Goal: Information Seeking & Learning: Learn about a topic

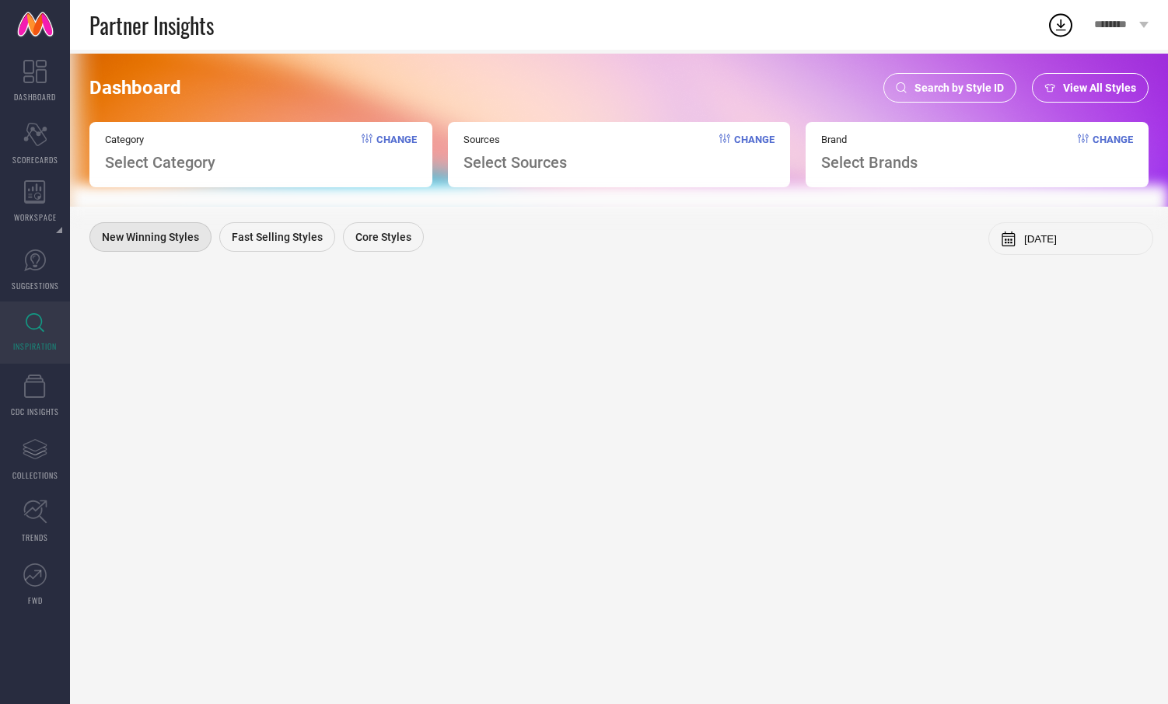
click at [903, 150] on div "Brand Select Brands" at bounding box center [869, 153] width 96 height 38
click at [896, 156] on span "Select Brands" at bounding box center [869, 162] width 96 height 19
click at [879, 166] on span "Select Brands" at bounding box center [869, 162] width 96 height 19
click at [1109, 137] on span "Change" at bounding box center [1112, 153] width 40 height 38
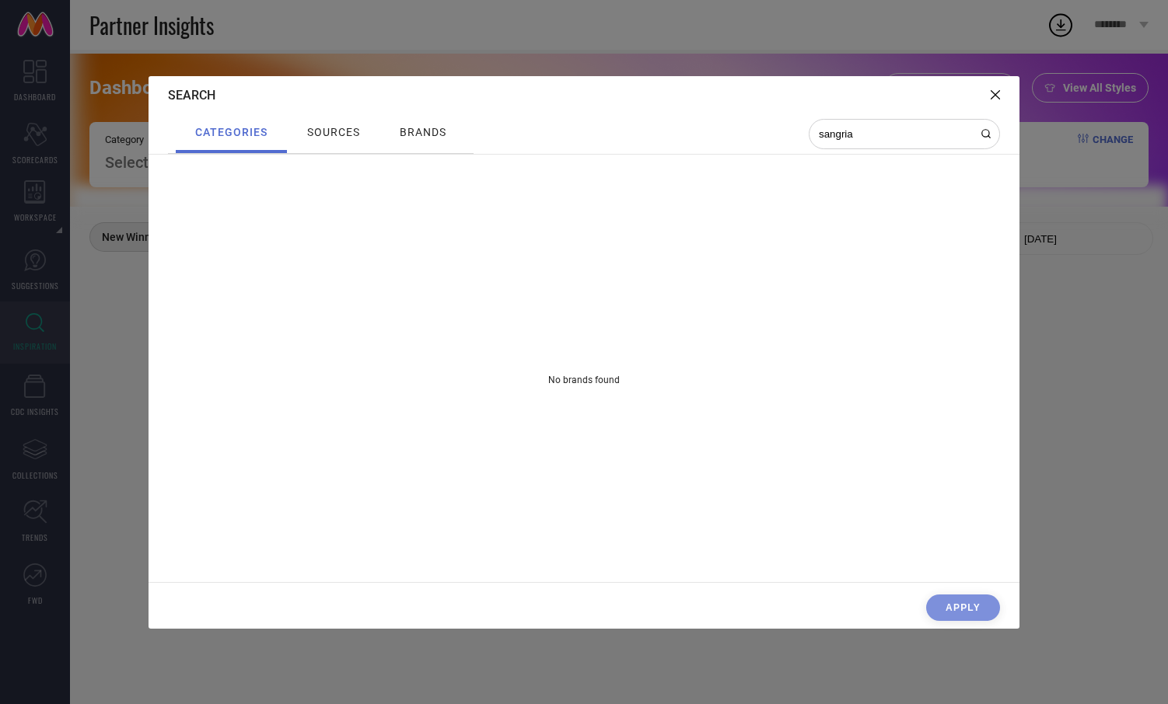
type input "sangria"
click at [425, 134] on span "brands" at bounding box center [423, 132] width 47 height 12
click at [852, 138] on input at bounding box center [894, 134] width 155 height 13
type input "sangria"
click at [1008, 102] on div "Search" at bounding box center [584, 95] width 871 height 38
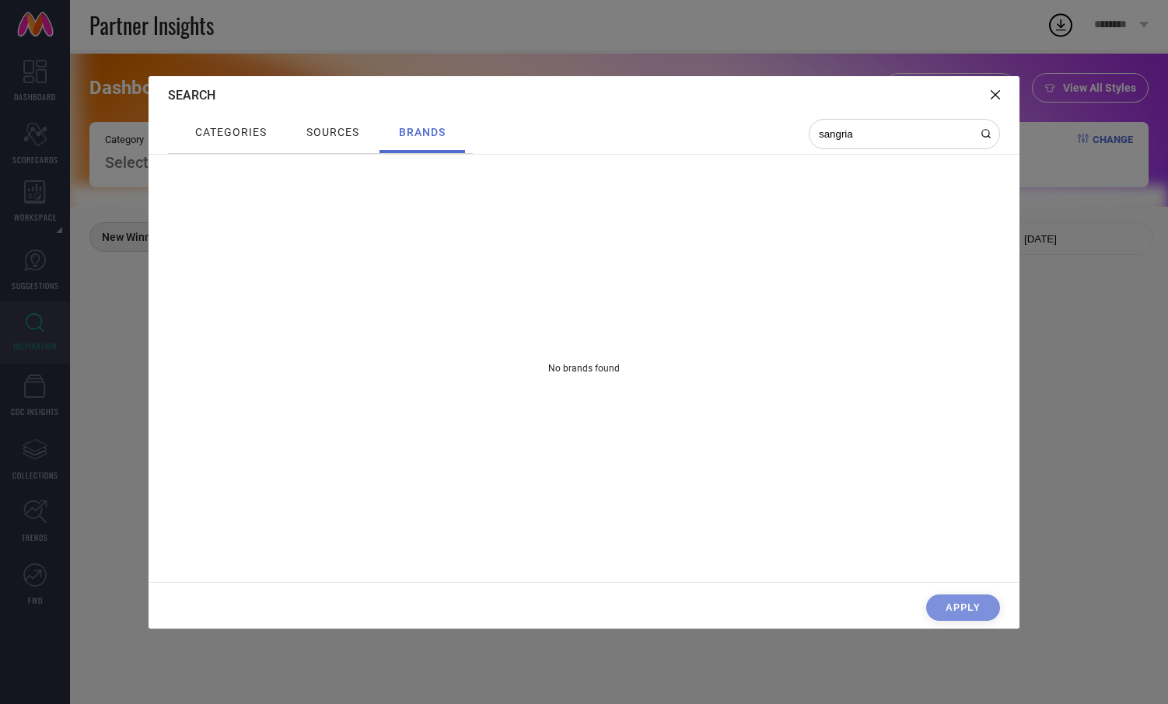
click at [994, 88] on div at bounding box center [995, 95] width 9 height 15
click at [994, 92] on icon at bounding box center [995, 94] width 9 height 9
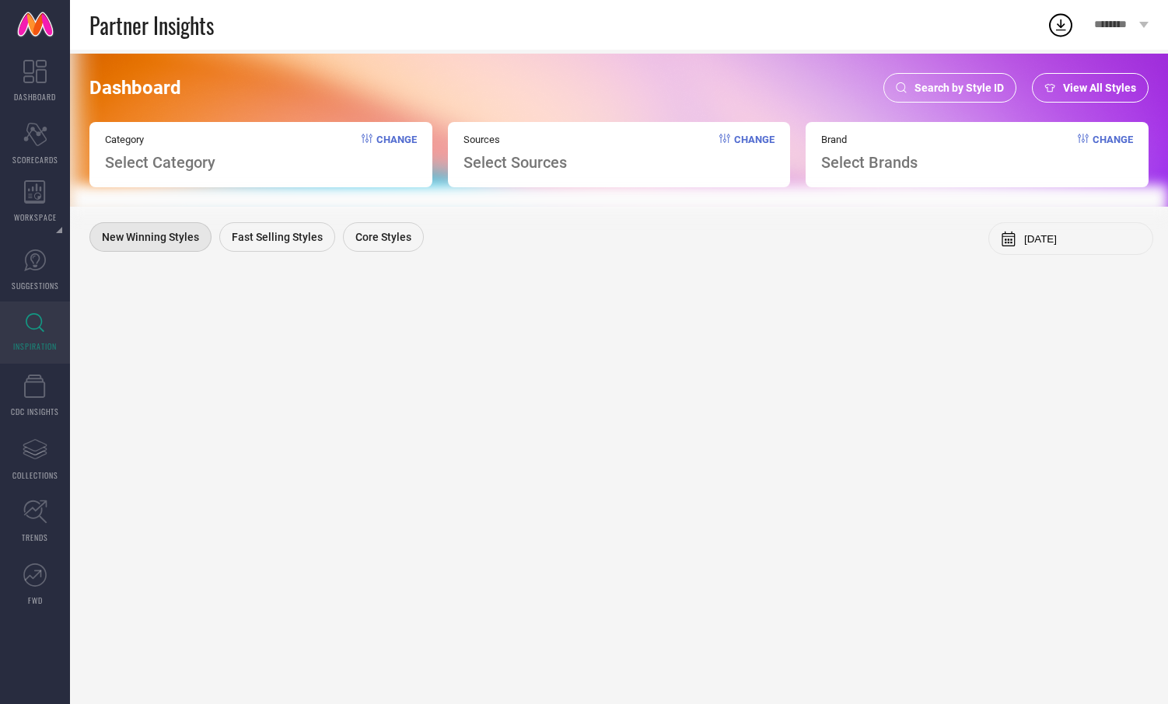
click at [271, 36] on div "Partner Insights" at bounding box center [567, 25] width 957 height 50
click at [889, 158] on span "Select Brands" at bounding box center [869, 162] width 96 height 19
click at [1111, 143] on span "Change" at bounding box center [1112, 153] width 40 height 38
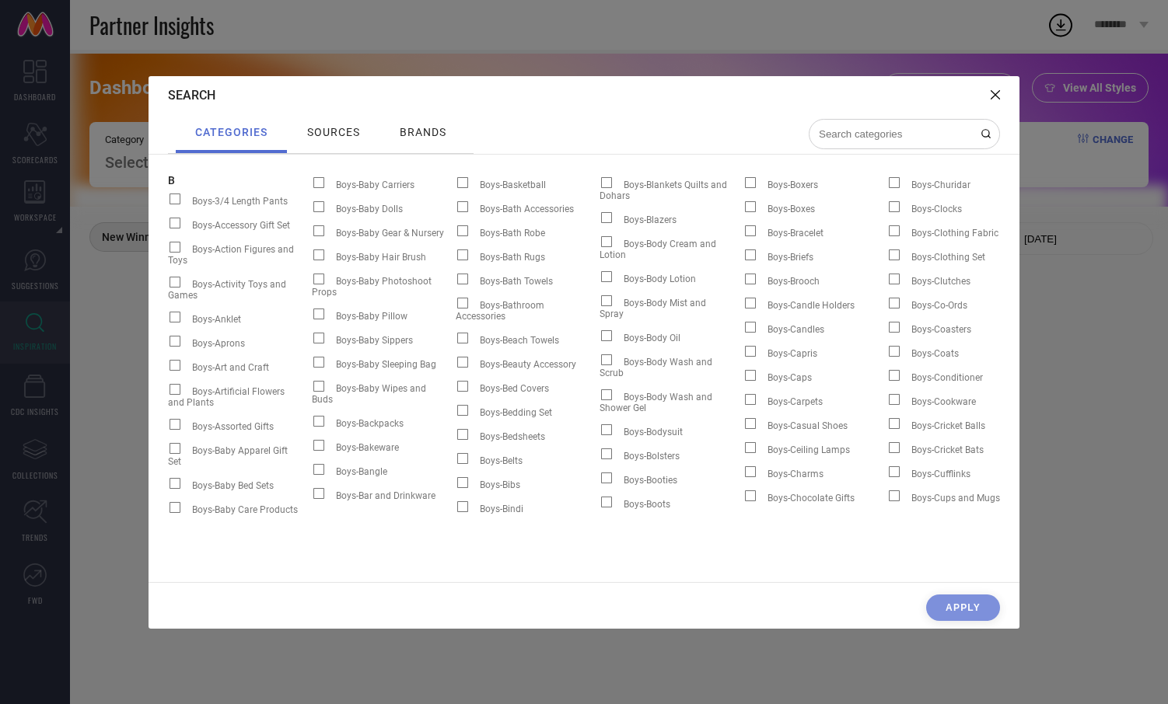
click at [422, 129] on span "brands" at bounding box center [423, 132] width 47 height 12
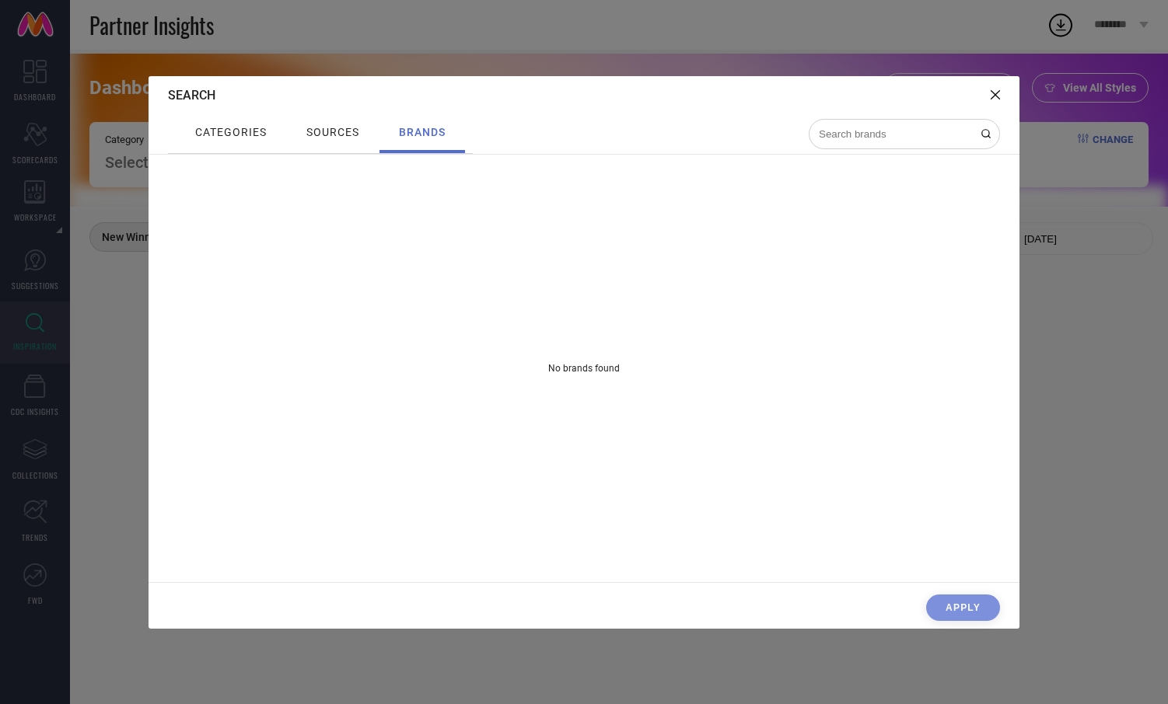
click at [216, 127] on span "categories" at bounding box center [231, 132] width 72 height 12
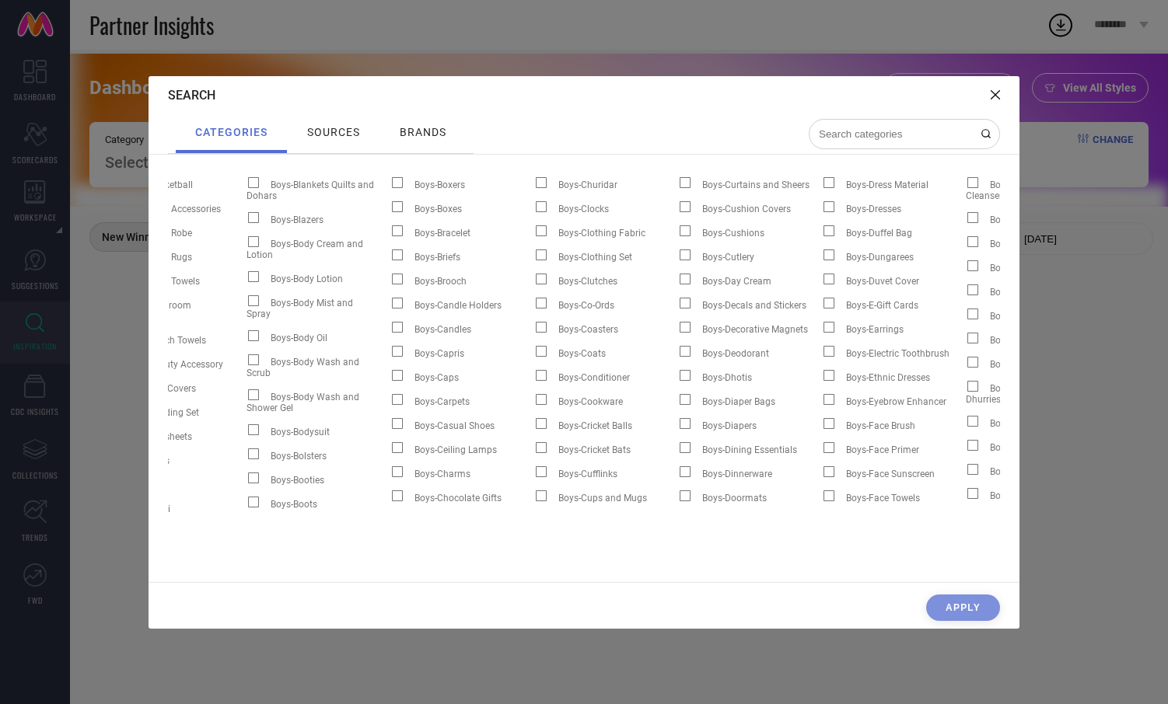
scroll to position [0, 411]
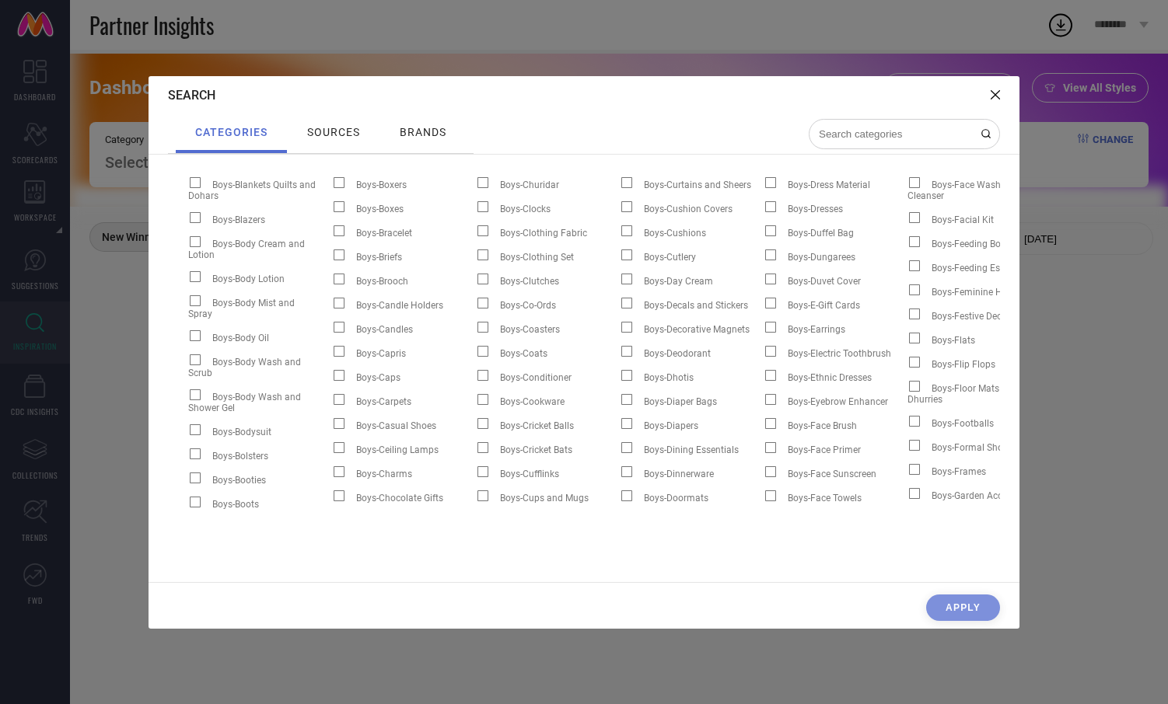
click at [904, 124] on div at bounding box center [904, 134] width 191 height 30
click at [897, 131] on input at bounding box center [894, 134] width 155 height 13
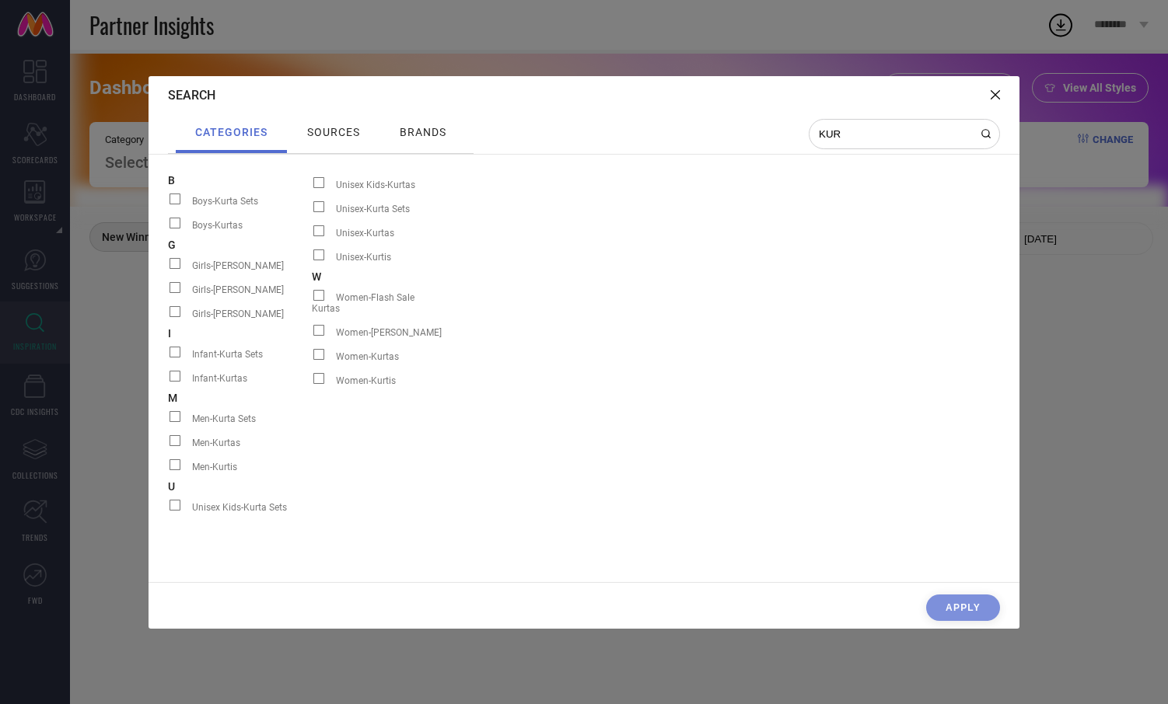
scroll to position [0, 0]
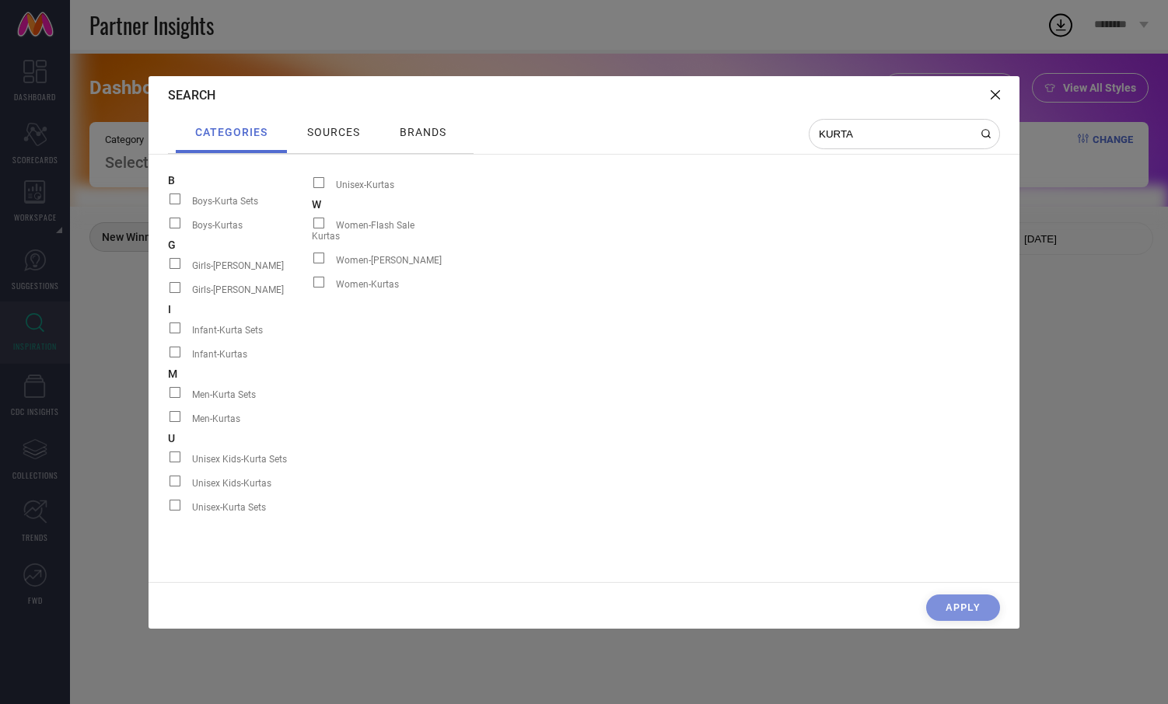
type input "KURTA"
click at [404, 255] on span "Women-[PERSON_NAME]" at bounding box center [389, 260] width 106 height 11
click at [312, 264] on input "Women-[PERSON_NAME]" at bounding box center [312, 264] width 0 height 0
click at [337, 139] on div "sources" at bounding box center [333, 132] width 61 height 20
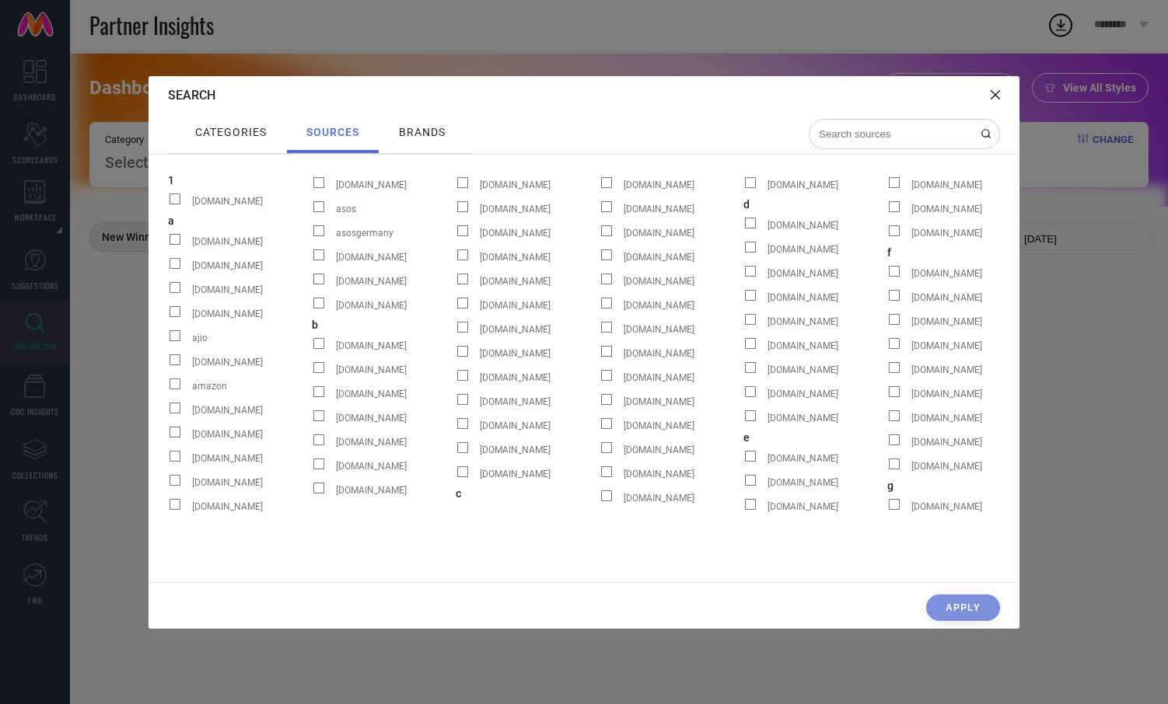
click at [868, 145] on div at bounding box center [904, 134] width 191 height 30
click at [838, 138] on input at bounding box center [894, 134] width 155 height 13
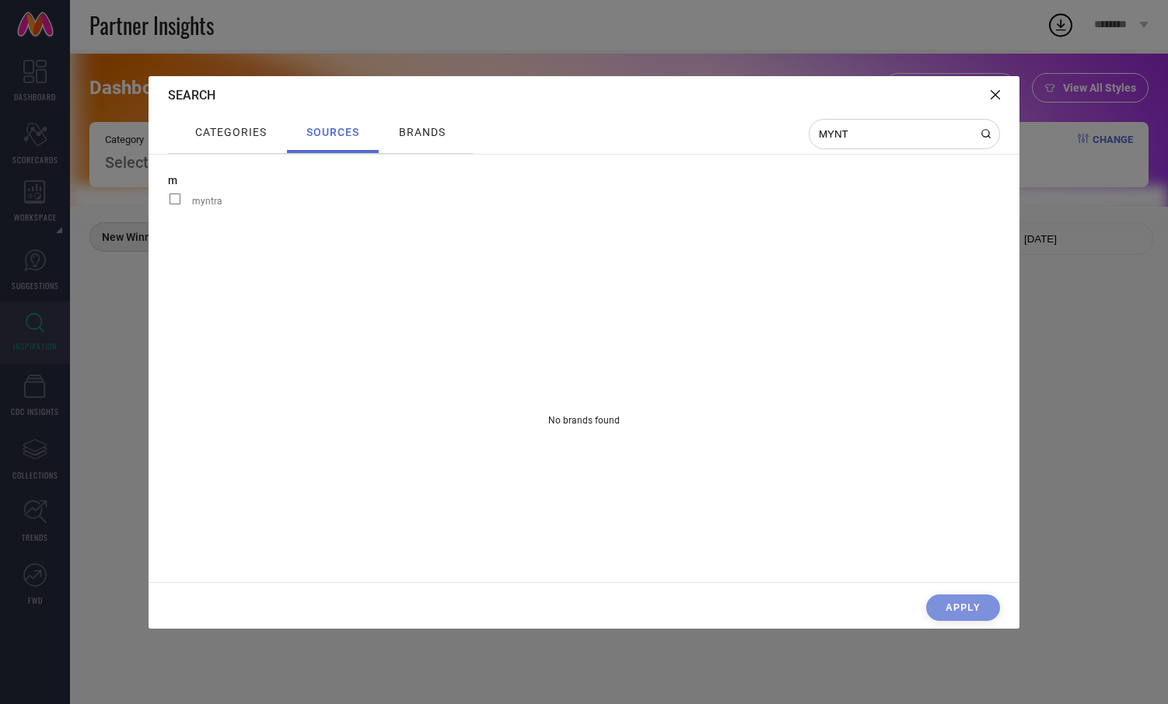
type input "MYNT"
click at [210, 199] on span "myntra" at bounding box center [207, 201] width 30 height 11
click at [168, 204] on input "myntra" at bounding box center [168, 204] width 0 height 0
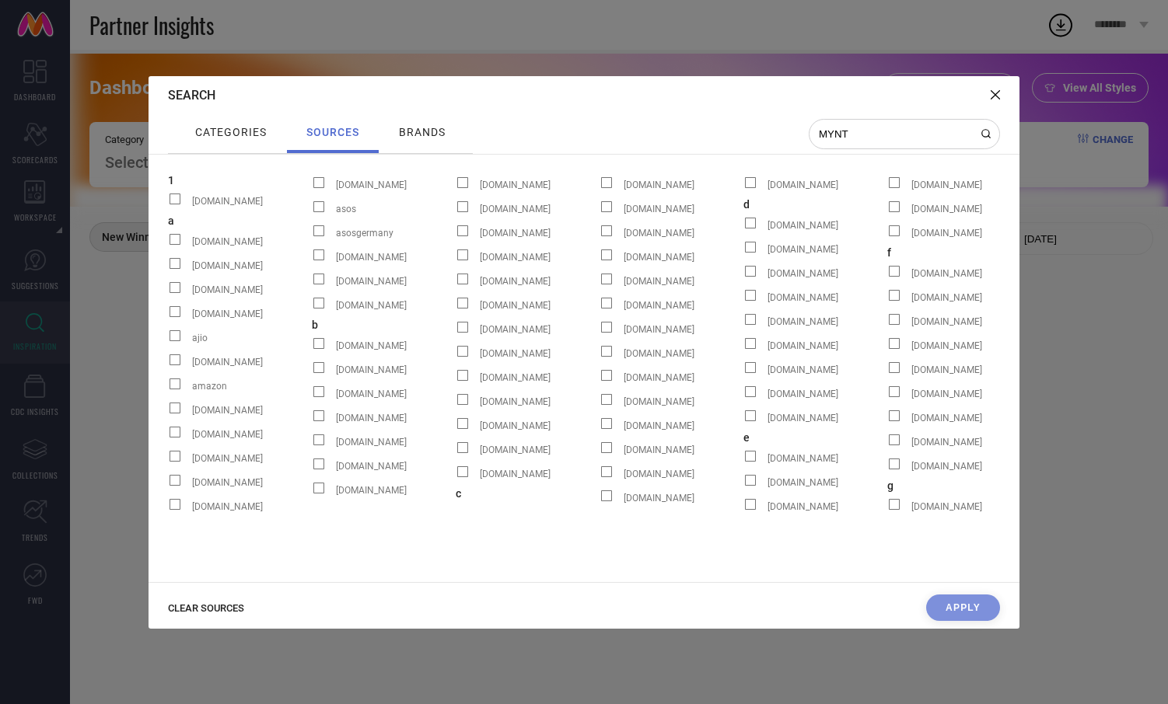
click at [425, 131] on span "brands" at bounding box center [422, 132] width 47 height 12
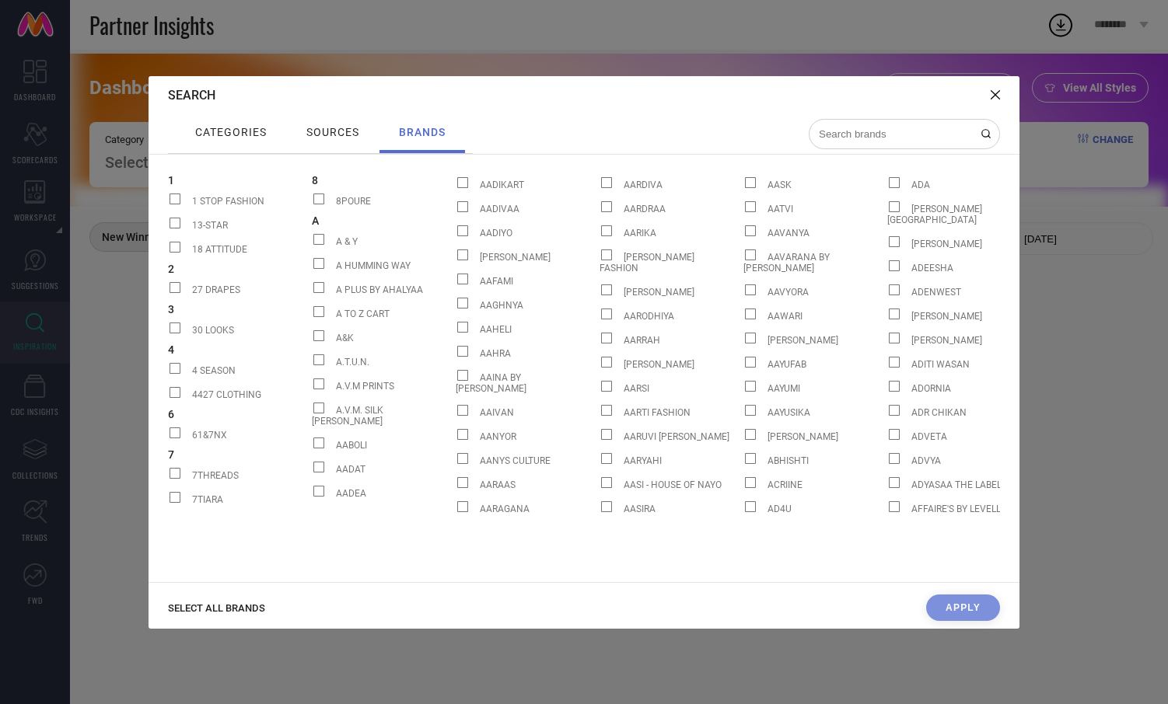
click at [879, 135] on input at bounding box center [894, 134] width 155 height 13
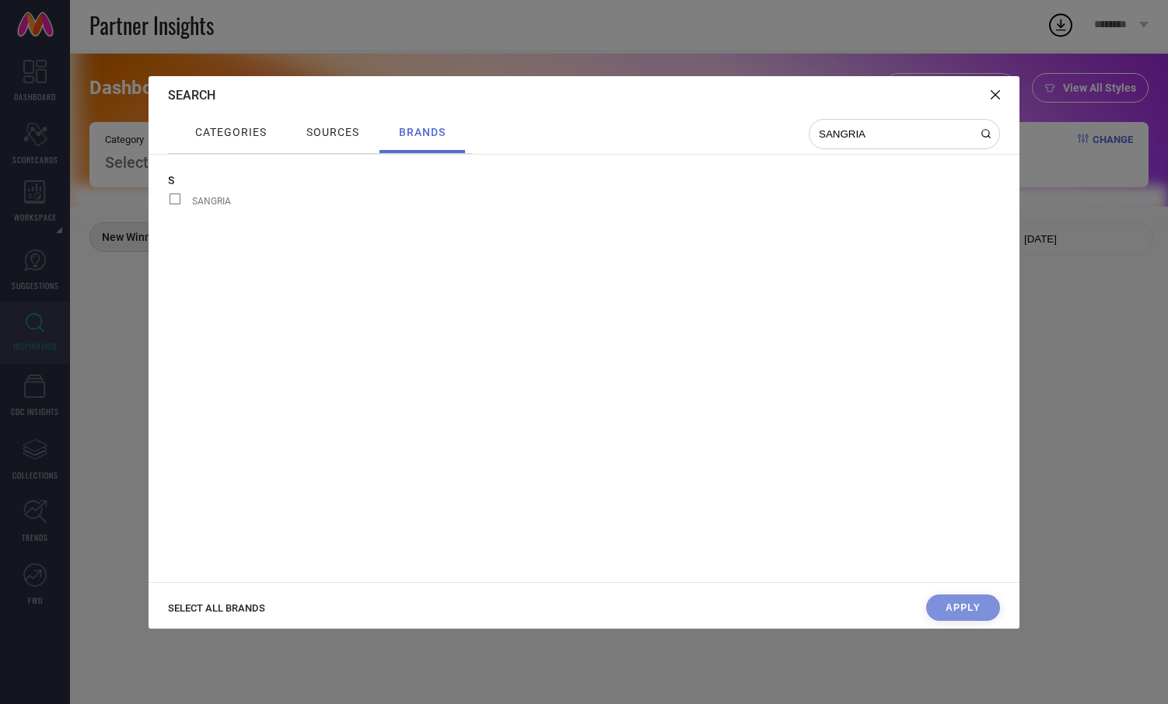
type input "SANGRIA"
click at [209, 199] on span "SANGRIA" at bounding box center [211, 201] width 39 height 11
click at [168, 204] on input "SANGRIA" at bounding box center [168, 204] width 0 height 0
click at [227, 128] on span "categories" at bounding box center [231, 132] width 72 height 12
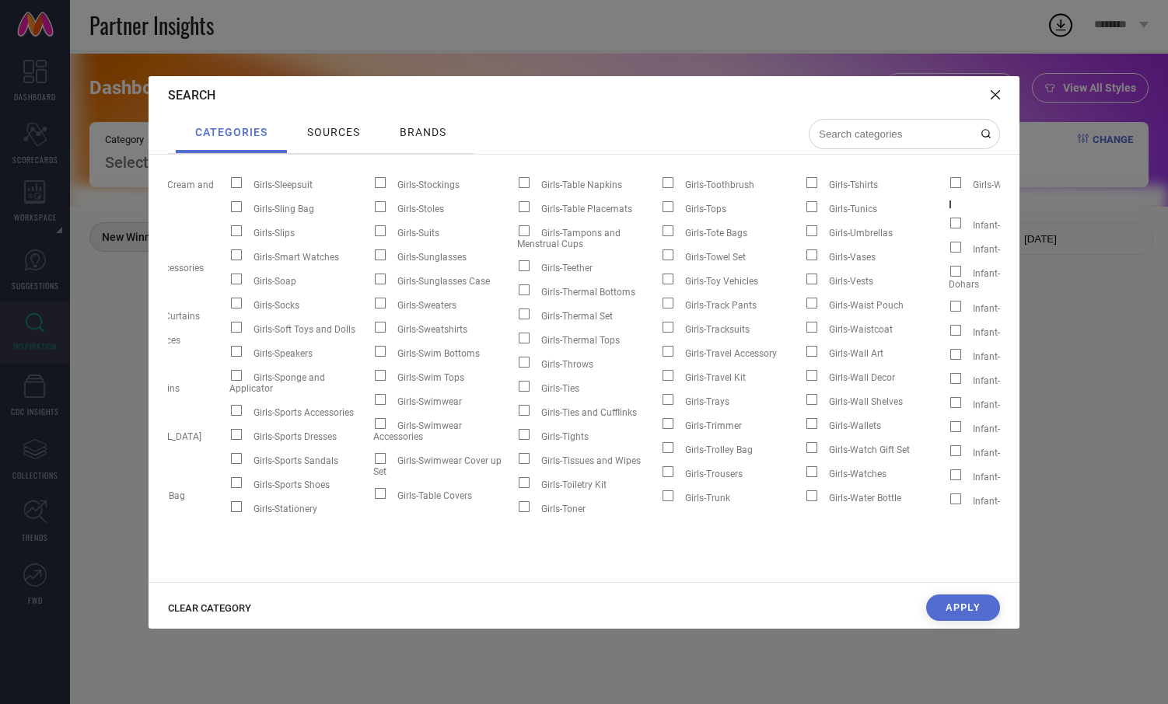
scroll to position [0, 6412]
click at [963, 607] on button "Apply" at bounding box center [963, 608] width 74 height 26
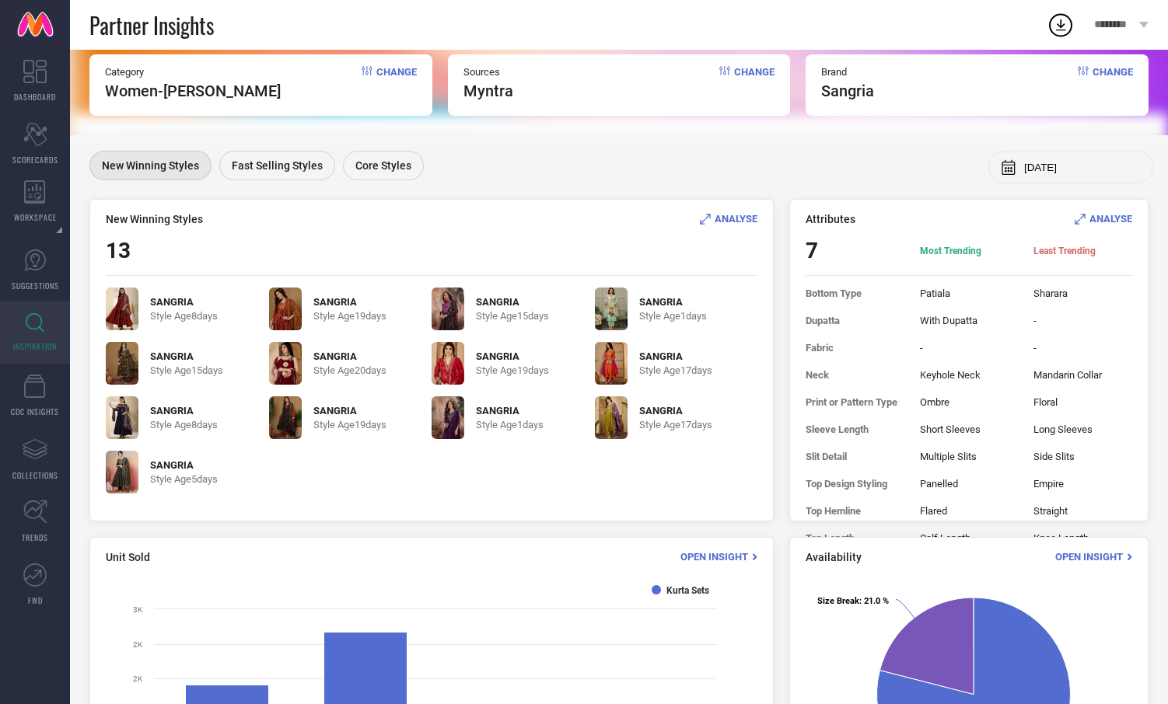
scroll to position [0, 0]
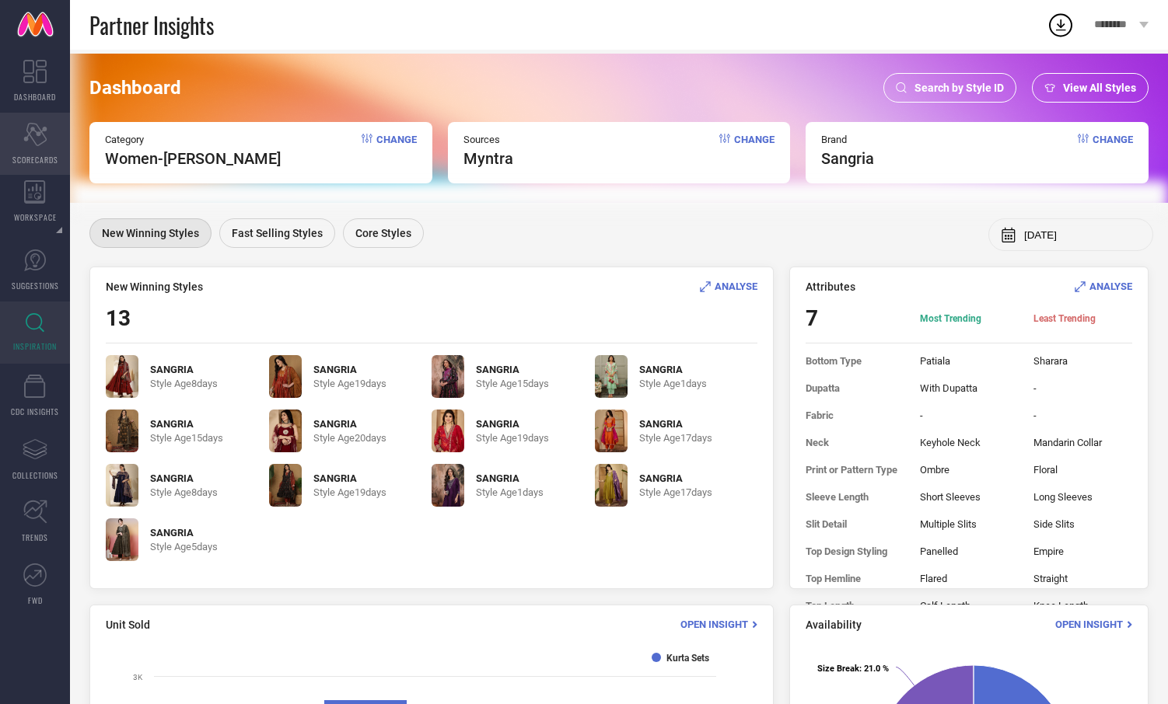
click at [46, 143] on icon "Scorecard" at bounding box center [35, 134] width 24 height 23
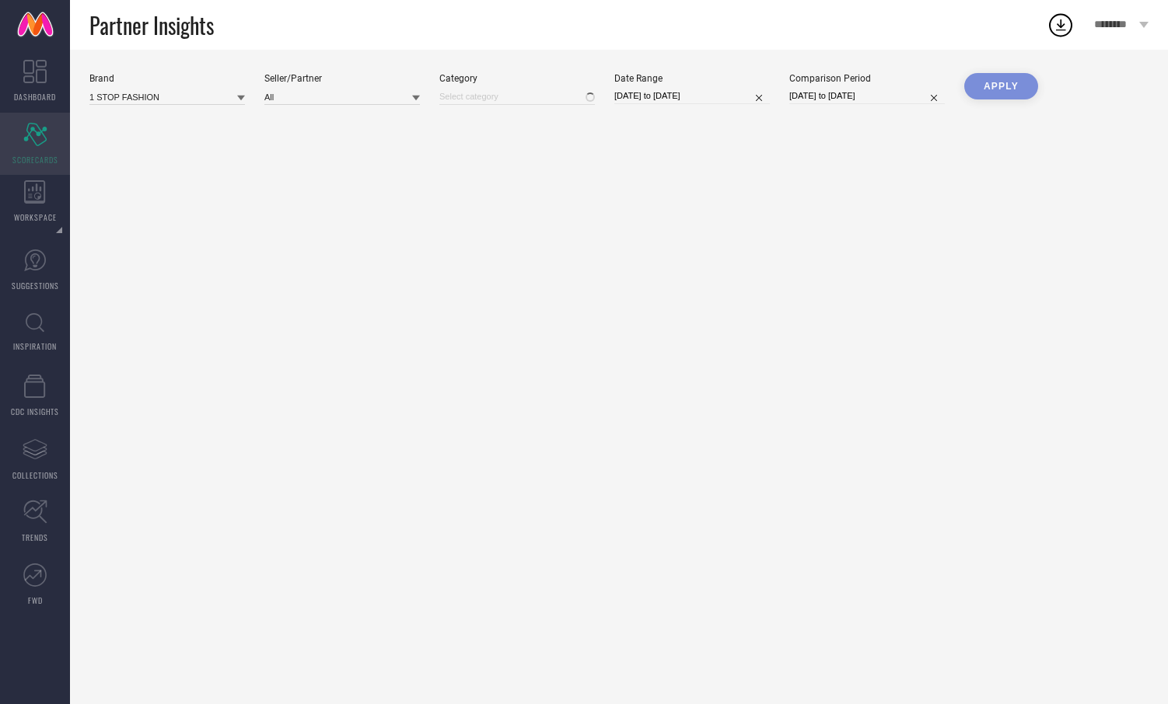
type input "All"
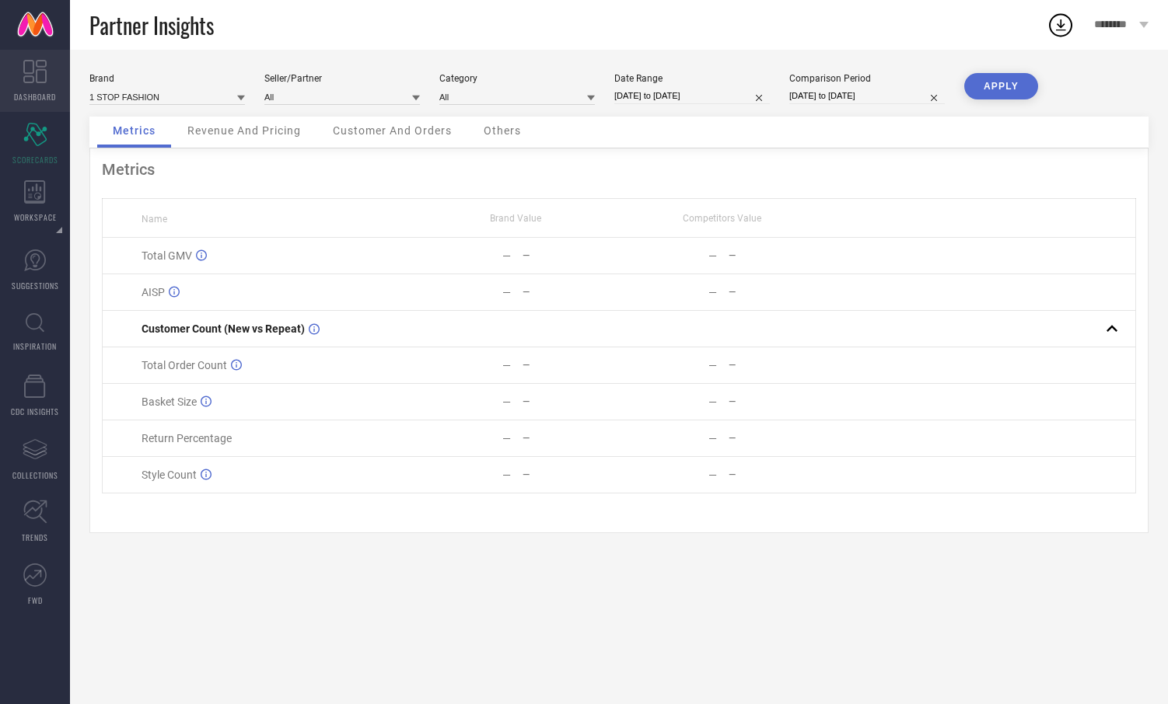
click at [41, 93] on span "DASHBOARD" at bounding box center [35, 97] width 42 height 12
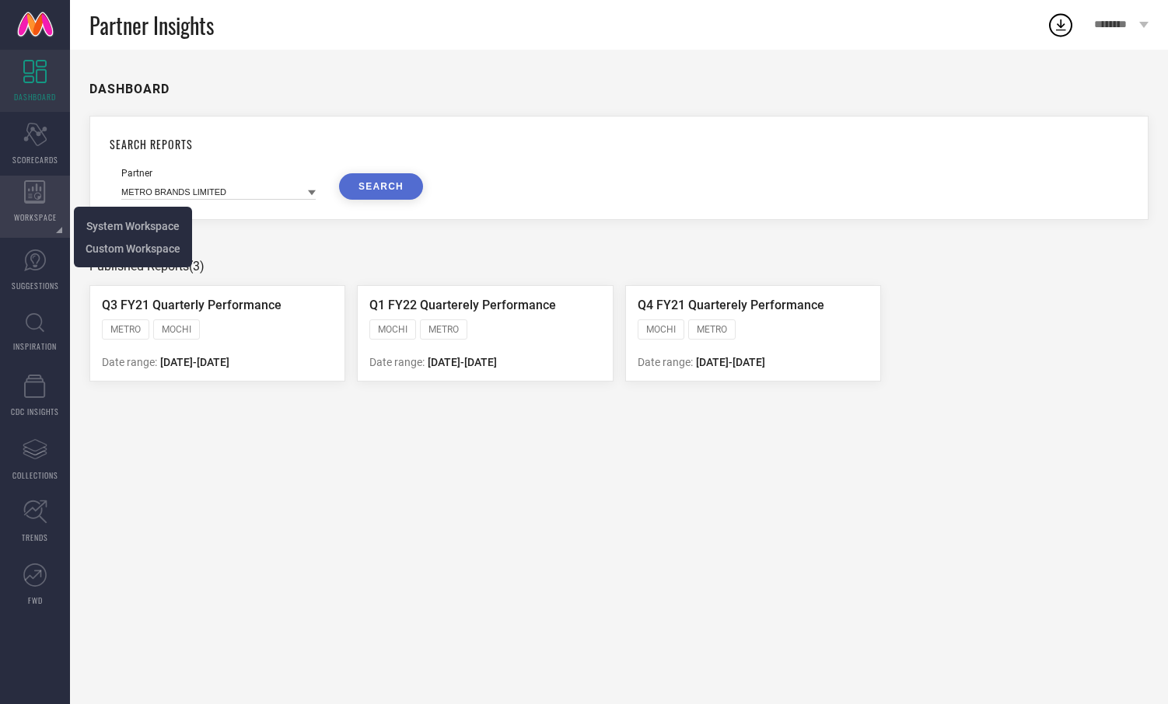
click at [38, 221] on span "WORKSPACE" at bounding box center [35, 217] width 43 height 12
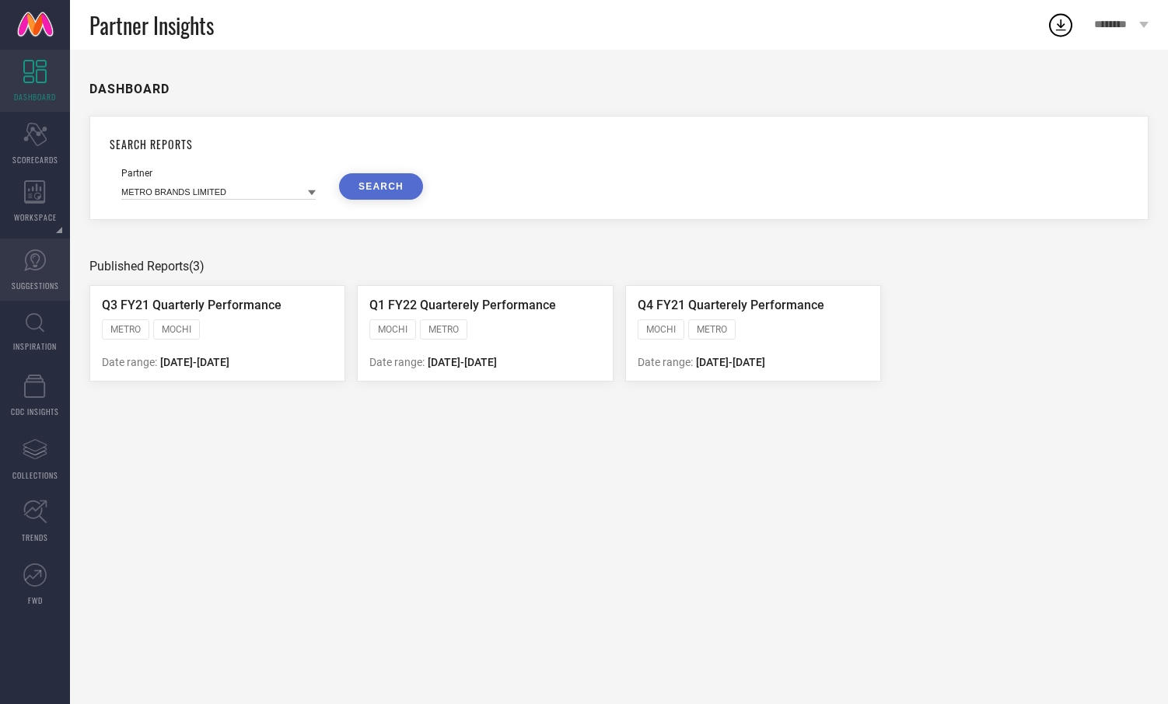
click at [37, 273] on link "SUGGESTIONS" at bounding box center [35, 270] width 70 height 62
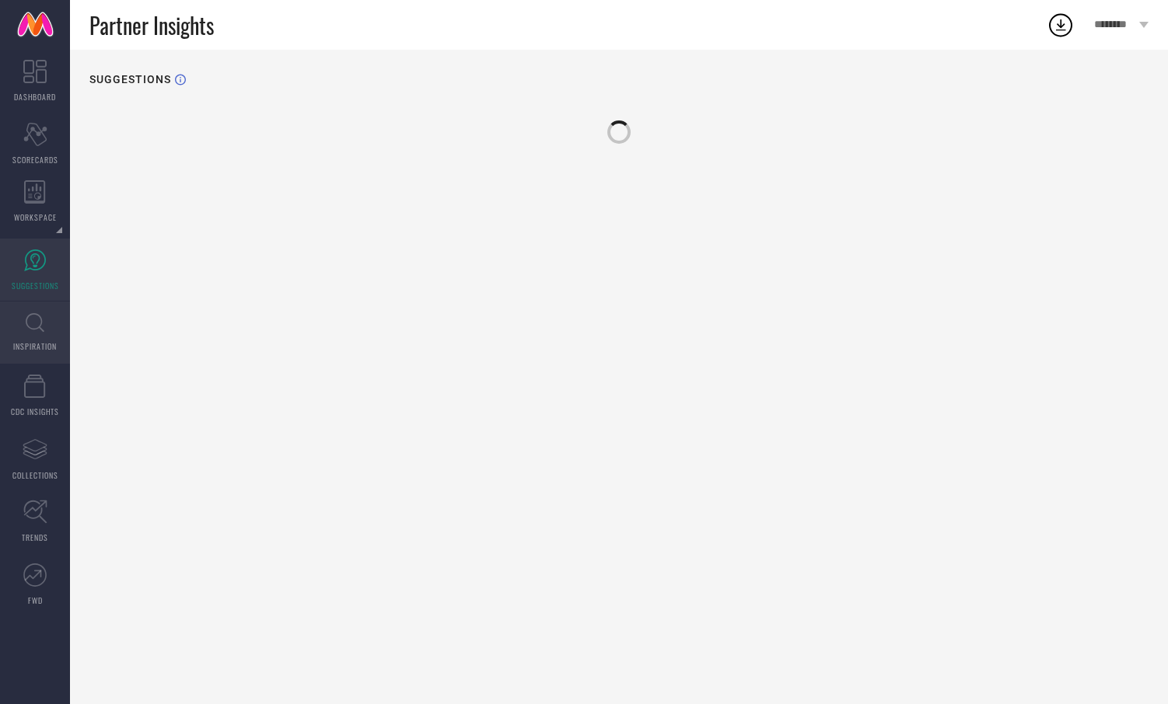
click at [37, 323] on icon at bounding box center [35, 322] width 19 height 19
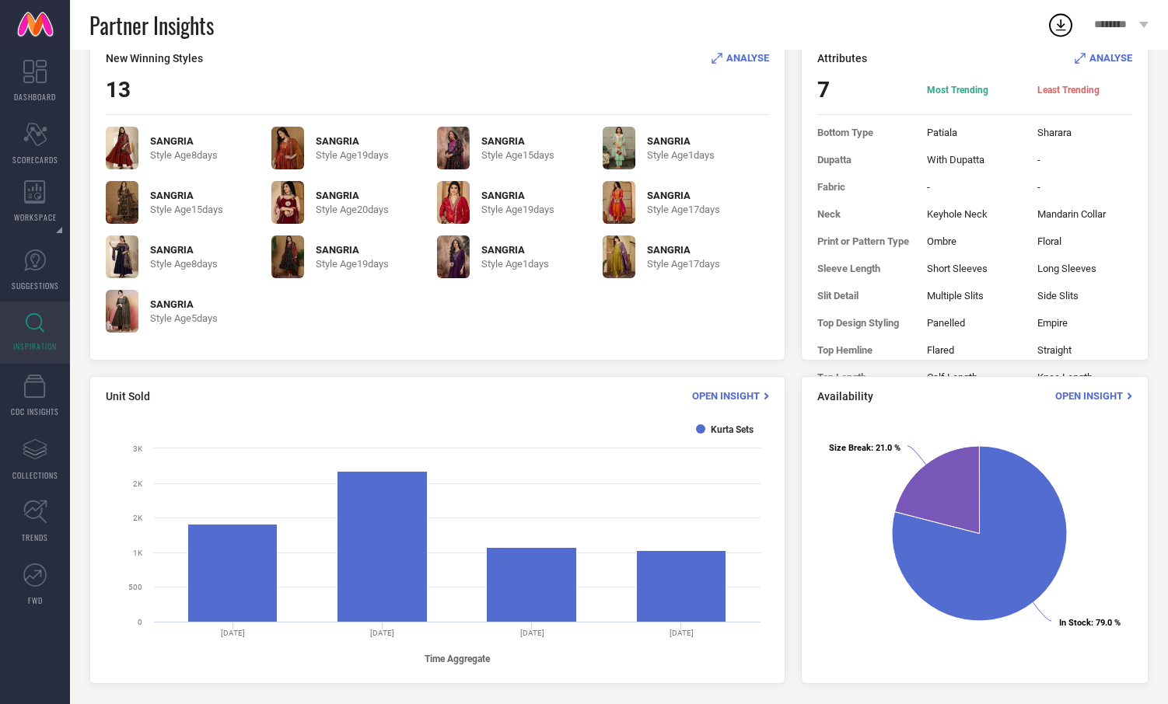
scroll to position [232, 0]
